Goal: Task Accomplishment & Management: Manage account settings

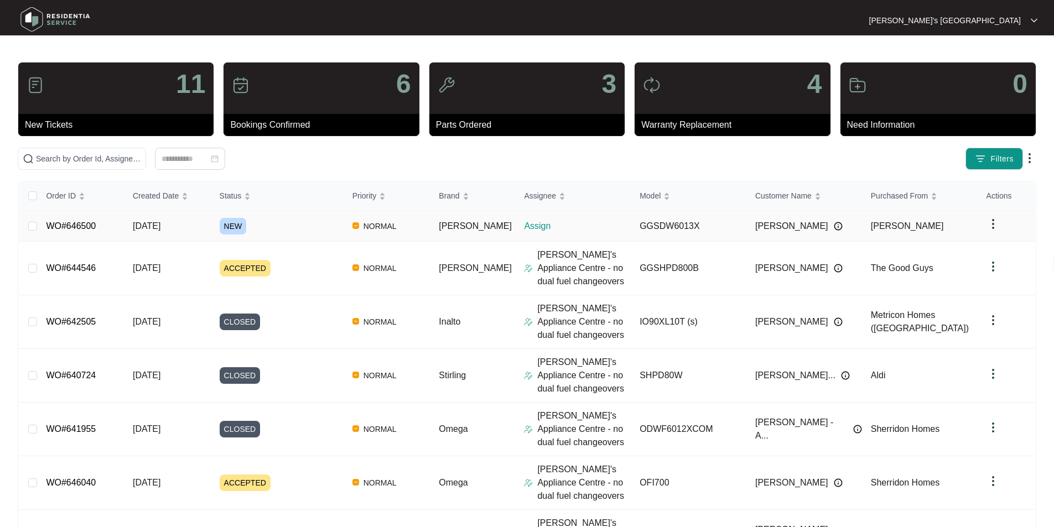
click at [83, 223] on link "WO#646500" at bounding box center [71, 225] width 50 height 9
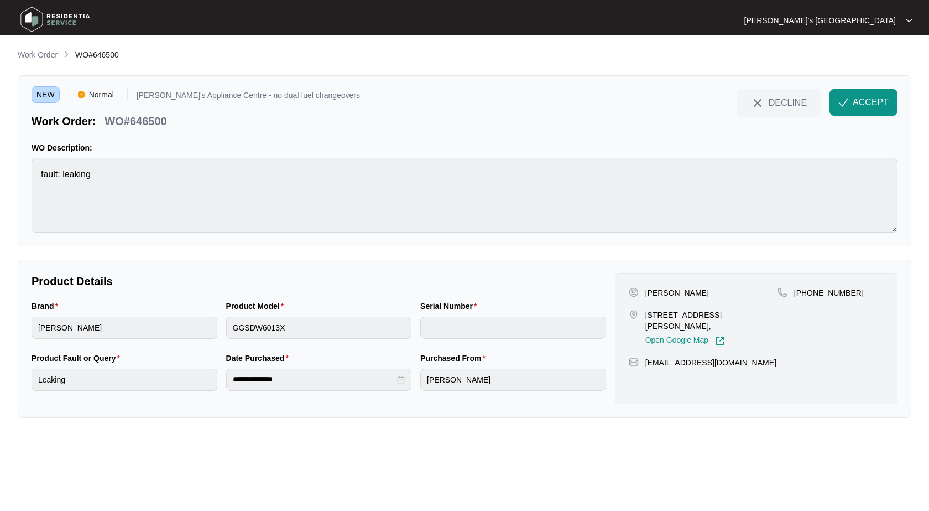
click at [648, 295] on p "[PERSON_NAME]" at bounding box center [678, 292] width 64 height 11
copy p "[PERSON_NAME]"
drag, startPoint x: 646, startPoint y: 314, endPoint x: 680, endPoint y: 313, distance: 33.7
click at [680, 313] on p "[STREET_ADDRESS][PERSON_NAME]," at bounding box center [712, 320] width 132 height 22
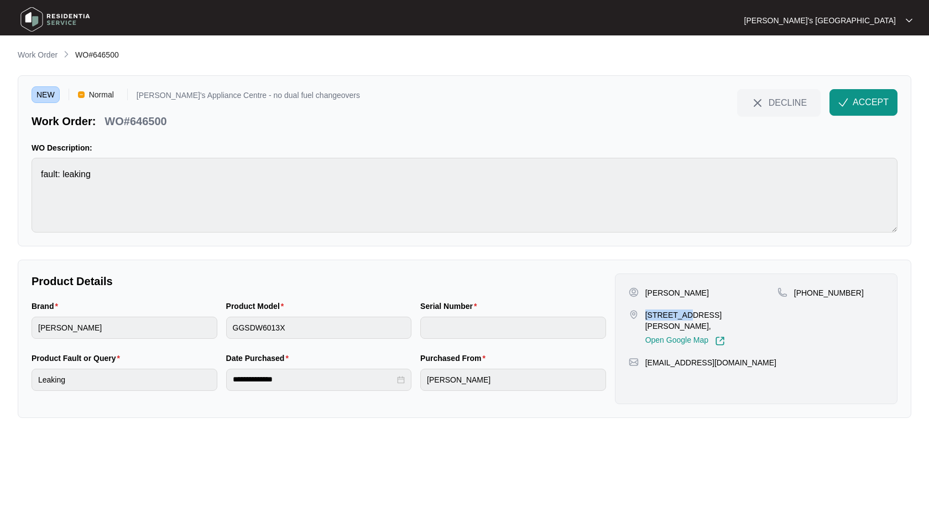
copy p "23 Sinclai"
click at [158, 119] on p "WO#646500" at bounding box center [136, 120] width 62 height 15
copy p "646500"
click at [857, 109] on button "ACCEPT" at bounding box center [864, 102] width 68 height 27
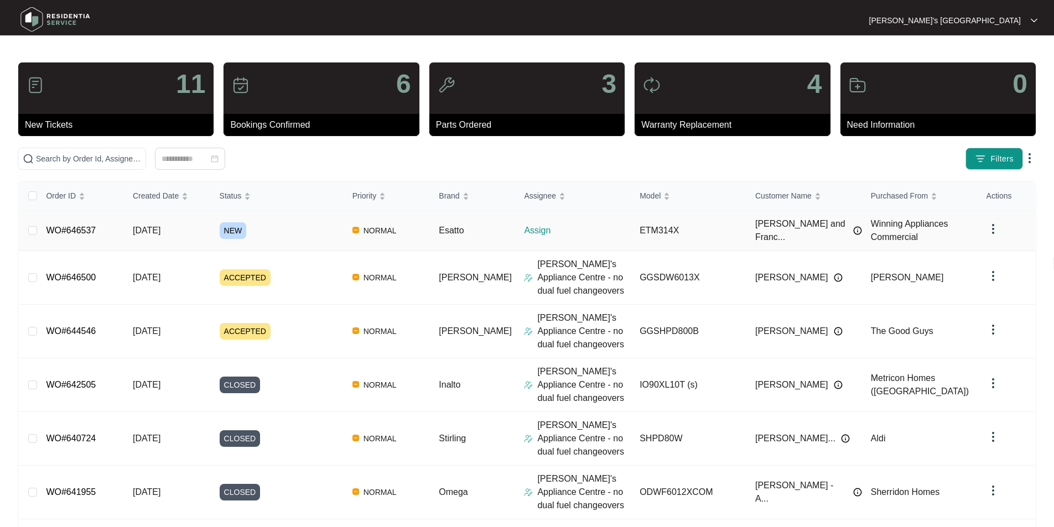
click at [81, 229] on link "WO#646537" at bounding box center [71, 230] width 50 height 9
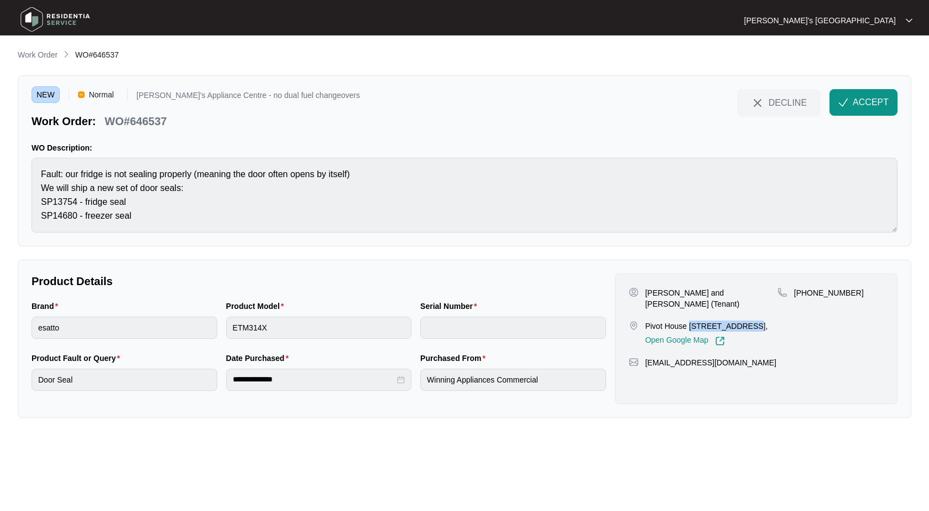
drag, startPoint x: 690, startPoint y: 315, endPoint x: 747, endPoint y: 312, distance: 56.5
click at [747, 320] on p "Pivot House 701/77 Gheringhap St, Geelong VIC 3220," at bounding box center [707, 325] width 123 height 11
copy p "701/77 Gheringh"
drag, startPoint x: 646, startPoint y: 292, endPoint x: 777, endPoint y: 291, distance: 131.1
click at [777, 291] on div "James and Francisca O'Brien (Tenant) Pivot House 701/77 Gheringhap St, Geelong …" at bounding box center [756, 316] width 255 height 59
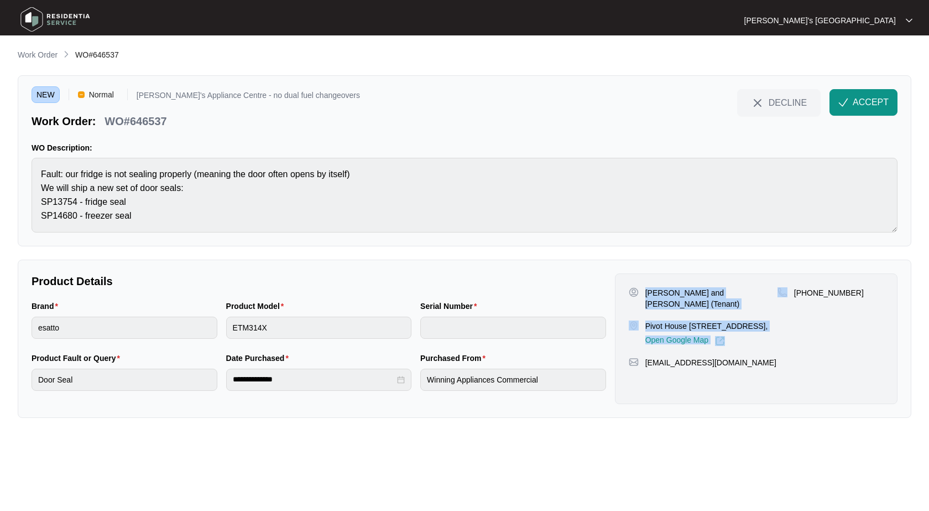
click at [778, 291] on img at bounding box center [783, 292] width 10 height 10
click at [654, 292] on p "James and Francisca O'Brien (Tenant)" at bounding box center [712, 298] width 132 height 22
drag, startPoint x: 646, startPoint y: 291, endPoint x: 777, endPoint y: 295, distance: 130.6
click at [777, 295] on p "James and Francisca O'Brien (Tenant)" at bounding box center [712, 298] width 132 height 22
copy p "James and Francisca O'Brien (Tenant)"
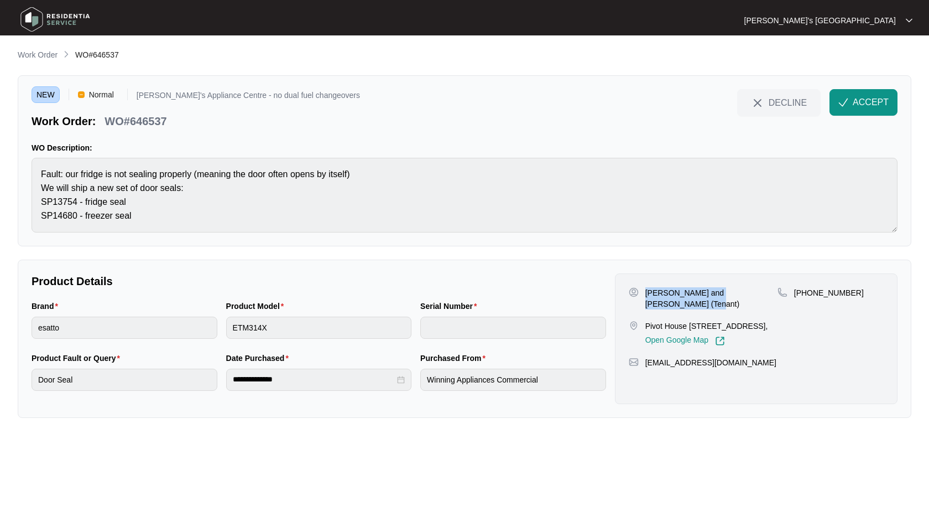
click at [813, 296] on p "+61415194403" at bounding box center [829, 292] width 70 height 11
copy p "61415194403"
drag, startPoint x: 647, startPoint y: 315, endPoint x: 703, endPoint y: 315, distance: 55.3
click at [703, 320] on p "Pivot House 701/77 Gheringhap St, Geelong VIC 3220," at bounding box center [707, 325] width 123 height 11
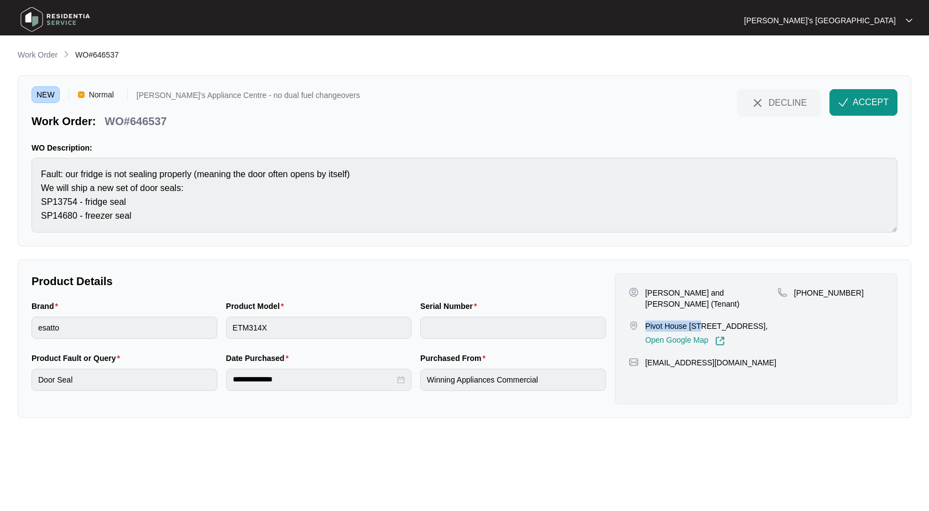
copy p "Pivot House 701"
click at [715, 320] on p "Pivot House 701/77 Gheringhap St, Geelong VIC 3220," at bounding box center [707, 325] width 123 height 11
drag, startPoint x: 706, startPoint y: 317, endPoint x: 766, endPoint y: 315, distance: 60.3
click at [766, 320] on p "Pivot House 701/77 Gheringhap St, Geelong VIC 3220," at bounding box center [707, 325] width 123 height 11
copy p "77 Gheringhap St,"
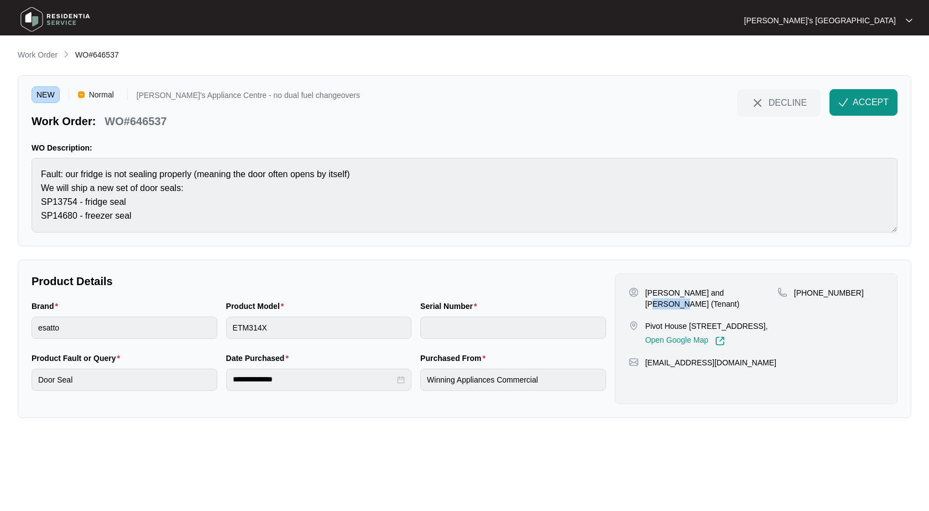
drag, startPoint x: 722, startPoint y: 292, endPoint x: 746, endPoint y: 290, distance: 23.3
click at [746, 290] on p "James and Francisca O'Brien (Tenant)" at bounding box center [712, 298] width 132 height 22
copy p "O'Brien"
click at [163, 123] on p "WO#646537" at bounding box center [136, 120] width 62 height 15
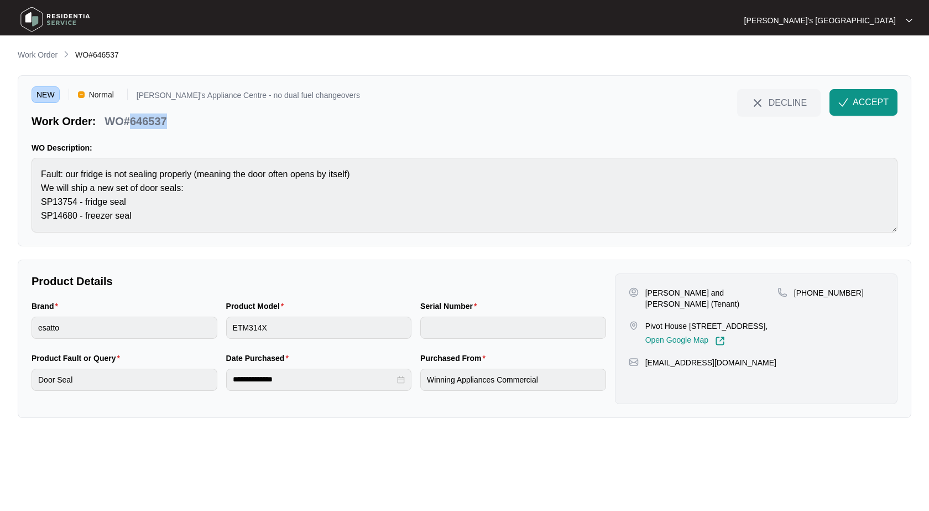
copy p "646537"
click at [875, 101] on span "ACCEPT" at bounding box center [871, 102] width 36 height 13
